Goal: Entertainment & Leisure: Consume media (video, audio)

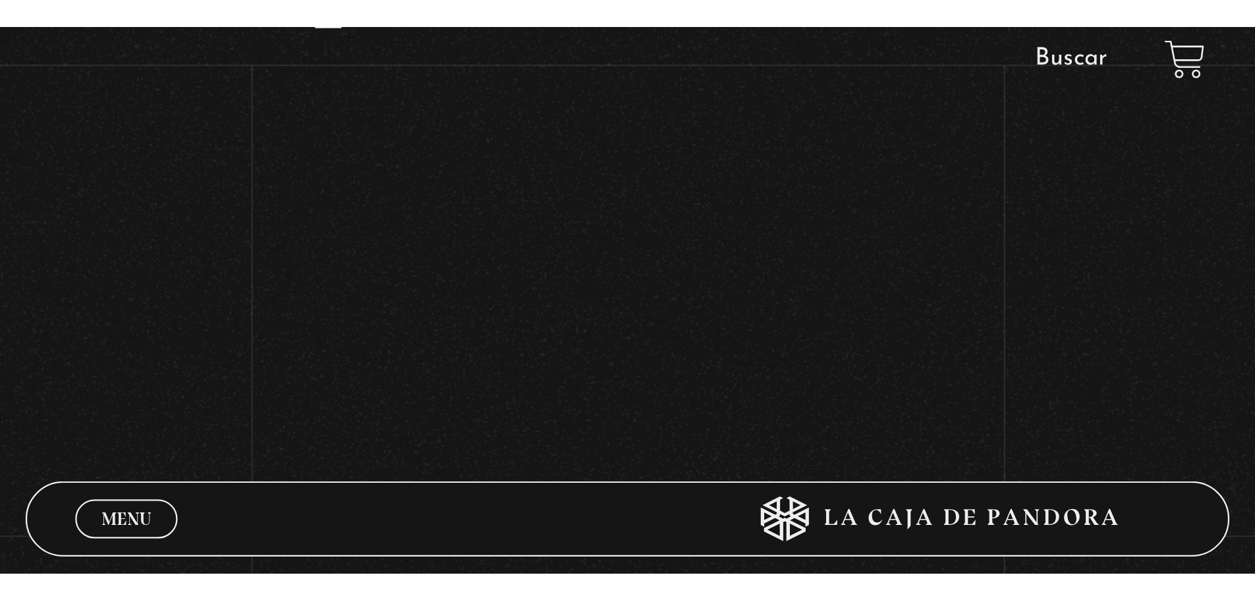
scroll to position [269, 0]
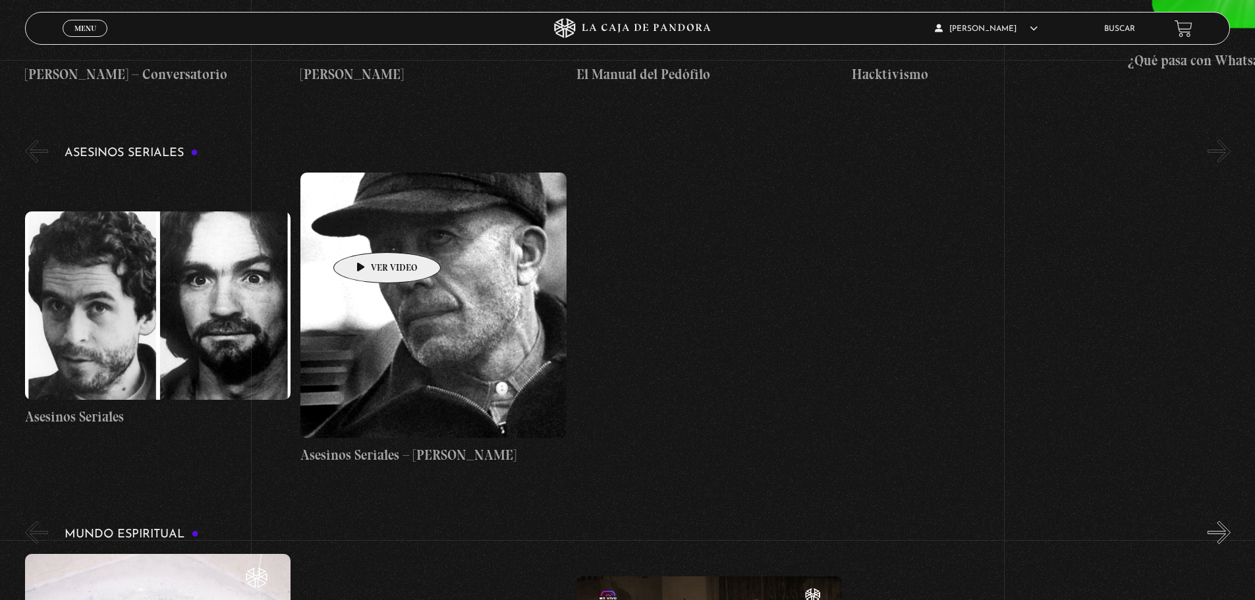
scroll to position [4191, 0]
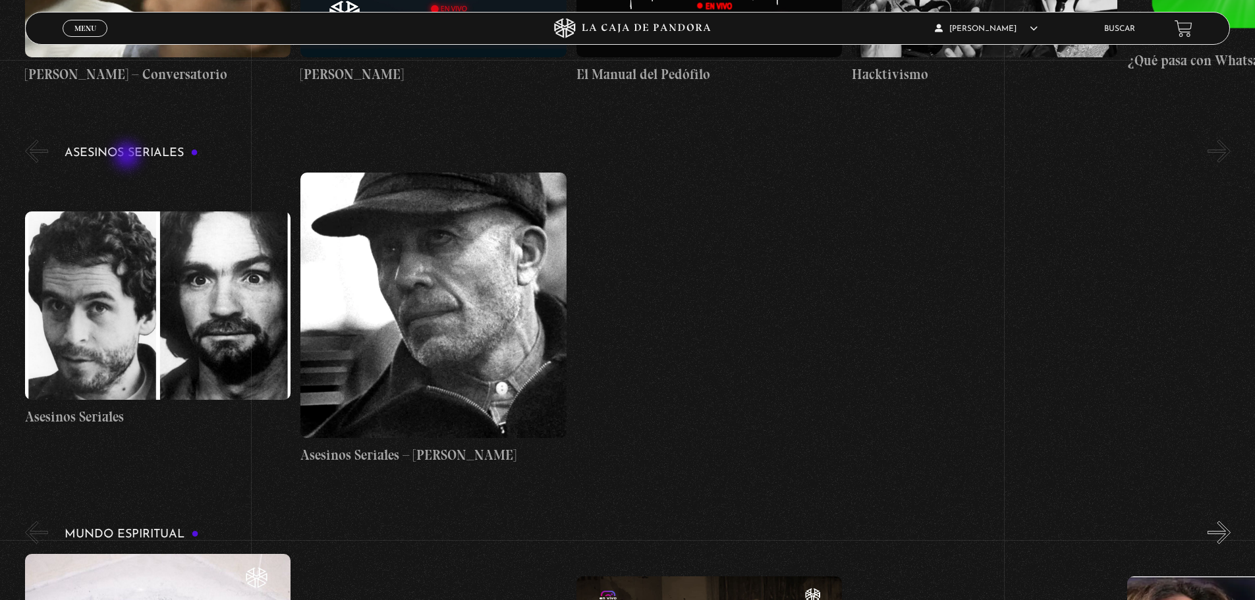
drag, startPoint x: 128, startPoint y: 157, endPoint x: 145, endPoint y: 152, distance: 17.1
click at [145, 152] on h3 "Asesinos Seriales" at bounding box center [132, 153] width 134 height 13
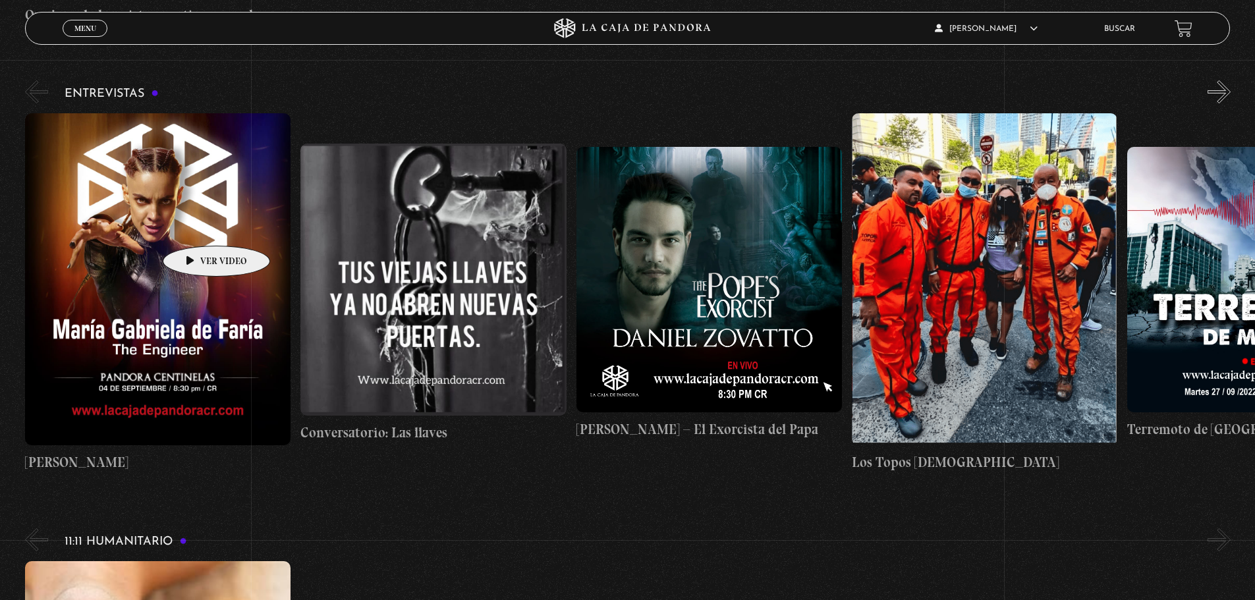
scroll to position [5059, 0]
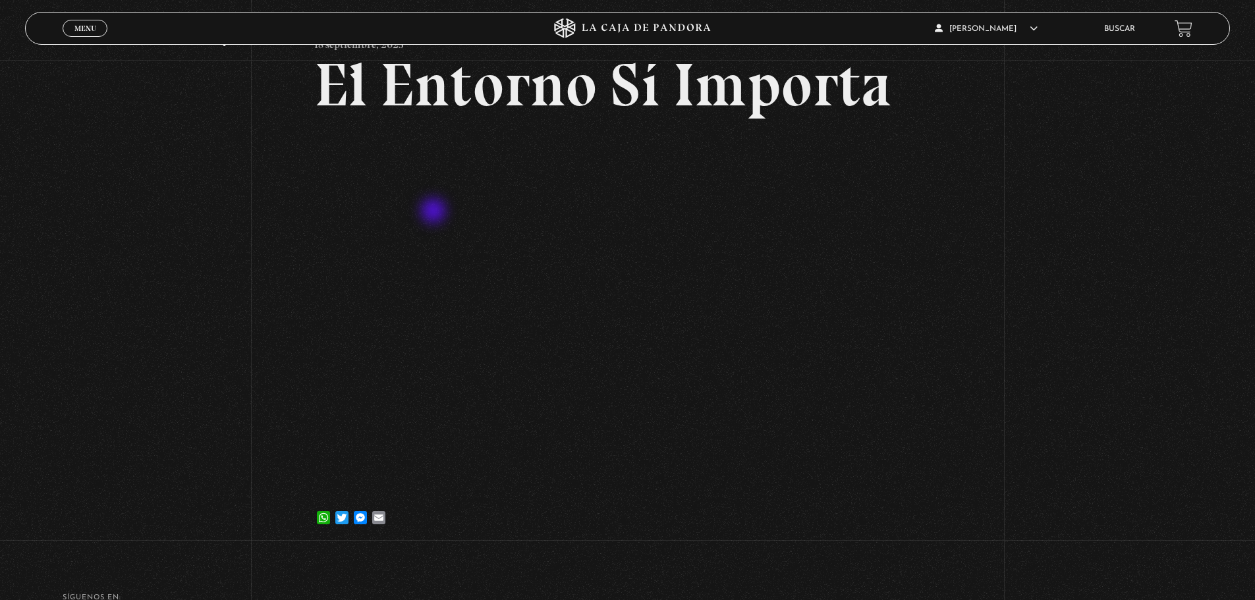
scroll to position [92, 0]
click at [1102, 376] on div "Volver [DATE] El Entorno Sí Importa WhatsApp Twitter Messenger Email" at bounding box center [627, 258] width 1255 height 580
